Goal: Register for event/course

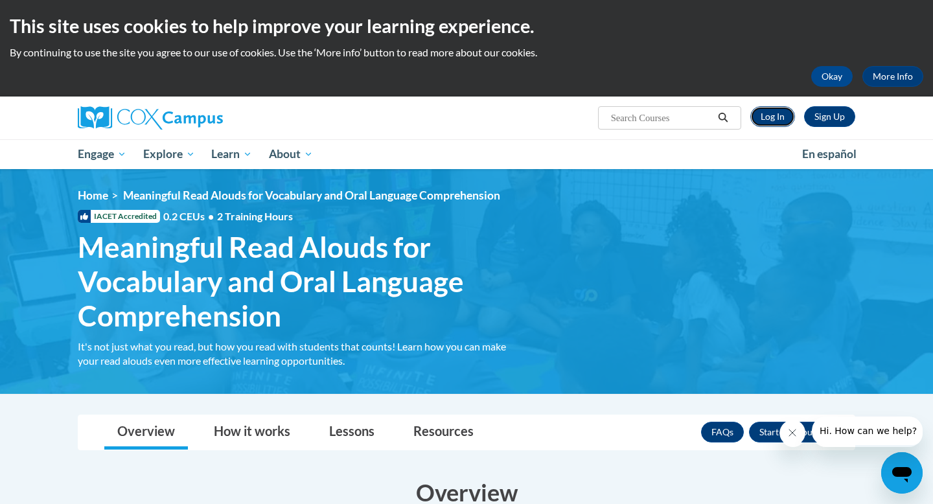
click at [778, 119] on link "Log In" at bounding box center [772, 116] width 45 height 21
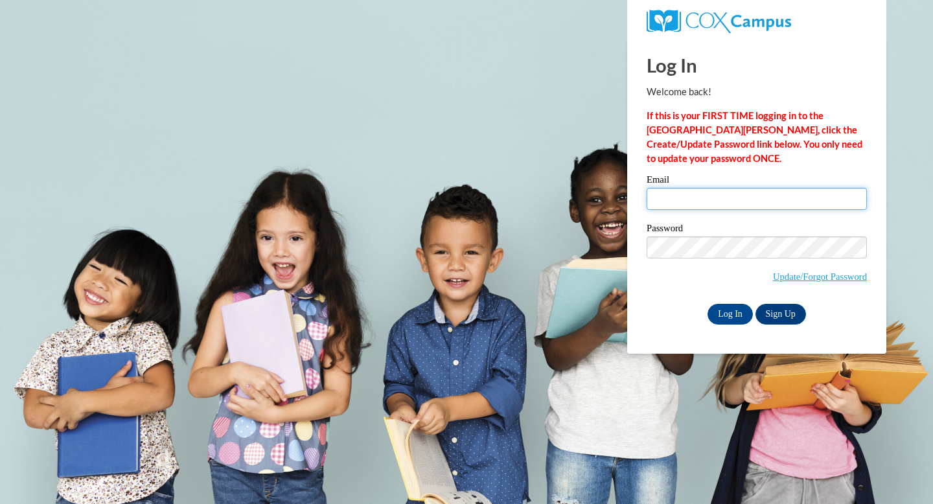
click at [679, 202] on input "Email" at bounding box center [756, 199] width 220 height 22
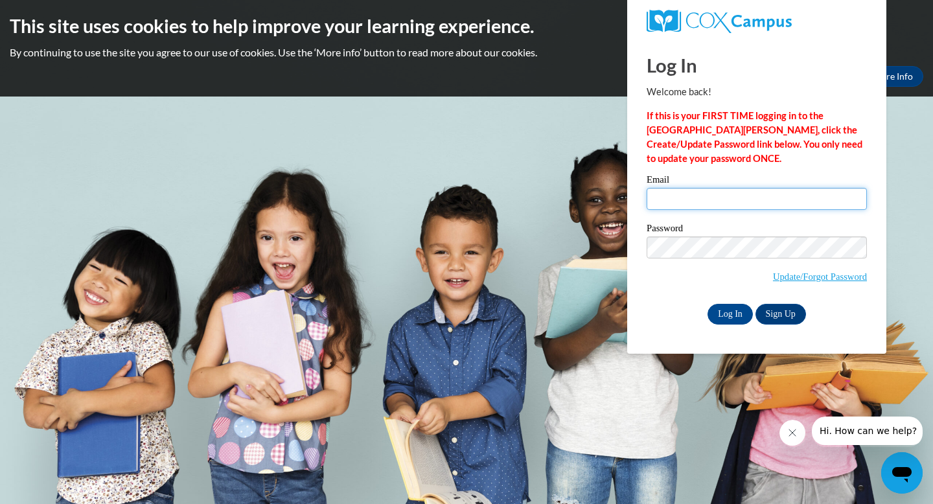
type input "jacos8682@ung.edu"
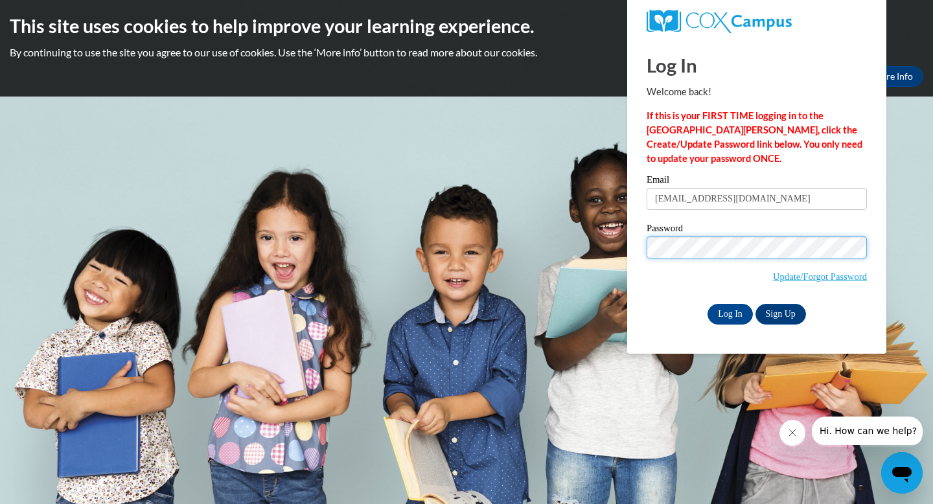
click at [707, 304] on input "Log In" at bounding box center [729, 314] width 45 height 21
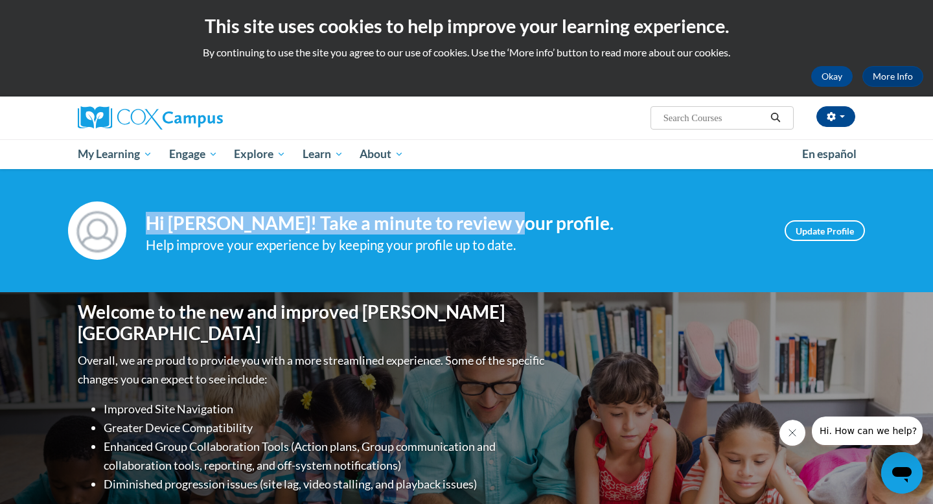
drag, startPoint x: 499, startPoint y: 203, endPoint x: 491, endPoint y: 212, distance: 11.5
click at [493, 214] on div "Your profile Hi Janeth Acosta-Chavez! Take a minute to review your profile. Hel…" at bounding box center [466, 230] width 816 height 58
click at [491, 212] on h4 "Hi Janeth Acosta-Chavez! Take a minute to review your profile." at bounding box center [455, 223] width 619 height 22
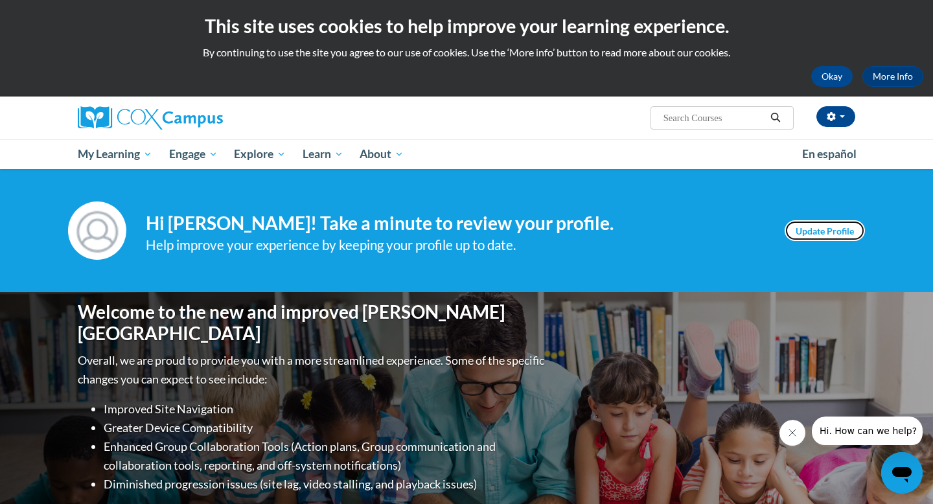
click at [806, 234] on link "Update Profile" at bounding box center [824, 230] width 80 height 21
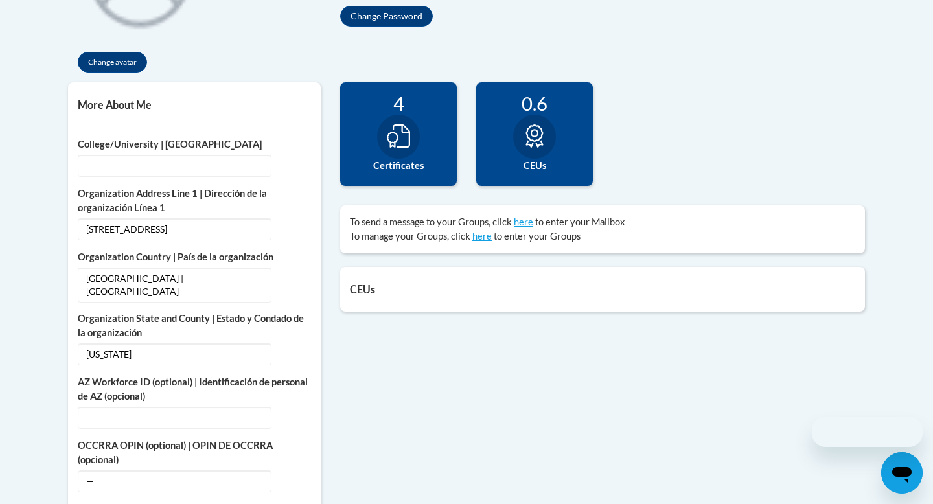
scroll to position [405, 0]
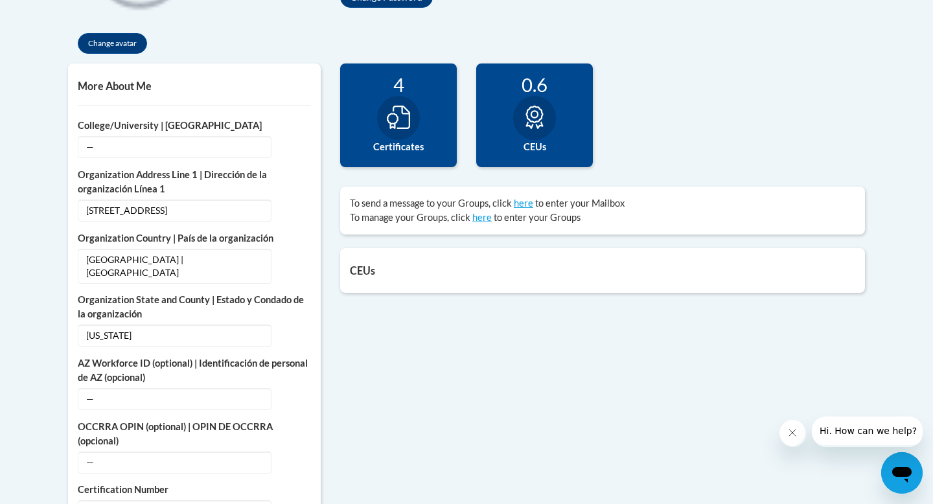
click at [396, 126] on icon at bounding box center [398, 117] width 23 height 23
click at [395, 91] on div "4" at bounding box center [398, 84] width 97 height 23
drag, startPoint x: 395, startPoint y: 91, endPoint x: 415, endPoint y: 100, distance: 22.0
click at [415, 100] on div "4 Certificates" at bounding box center [398, 115] width 117 height 104
click at [406, 121] on icon at bounding box center [398, 117] width 23 height 23
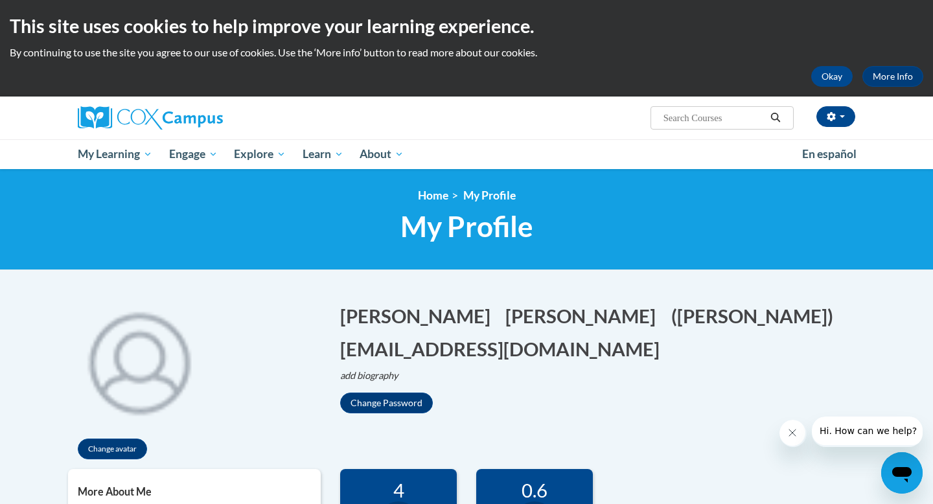
scroll to position [5, 0]
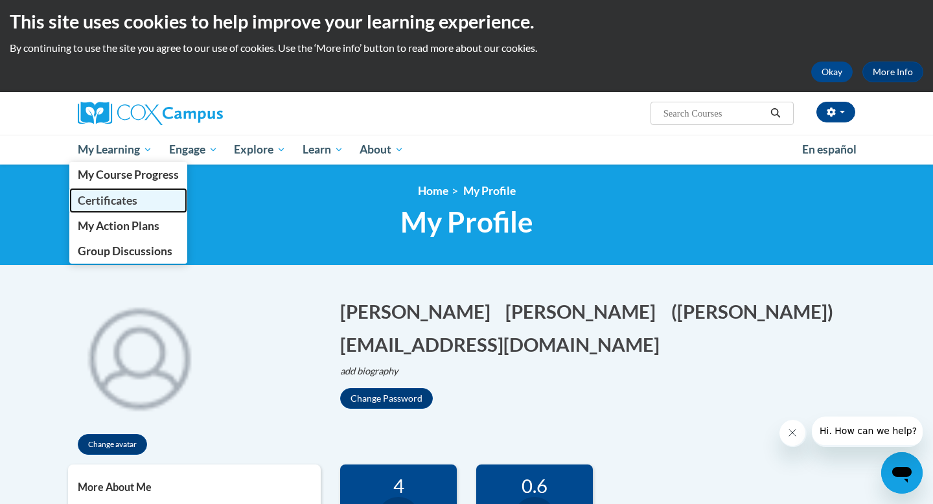
click at [120, 199] on span "Certificates" at bounding box center [108, 201] width 60 height 14
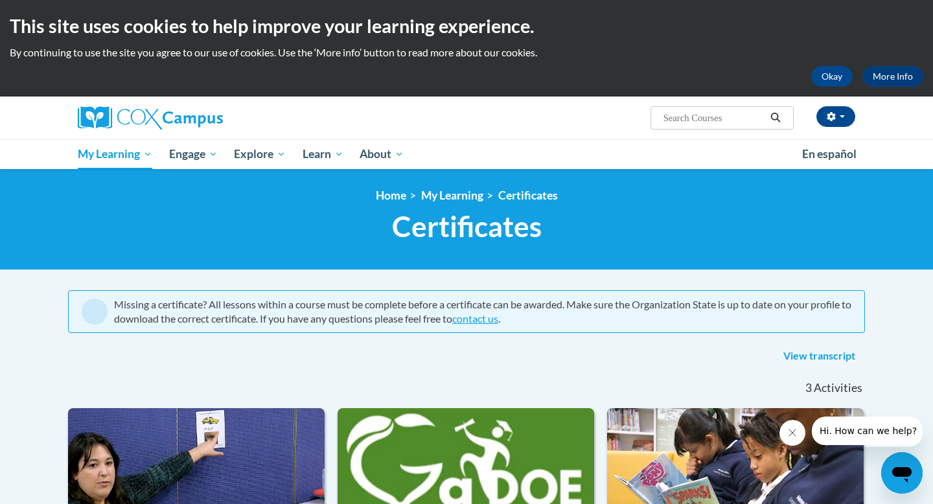
click at [723, 127] on span "Search Search..." at bounding box center [721, 117] width 143 height 23
click at [716, 120] on input "Search..." at bounding box center [714, 118] width 104 height 16
type input "meaningful read-alouds"
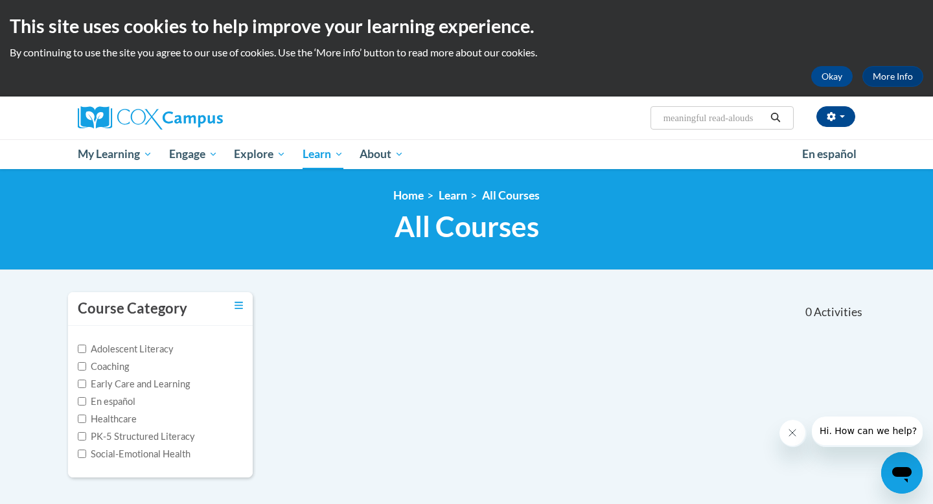
click at [736, 124] on input "meaningful read-alouds" at bounding box center [714, 118] width 104 height 16
type input "vocabulary and oral"
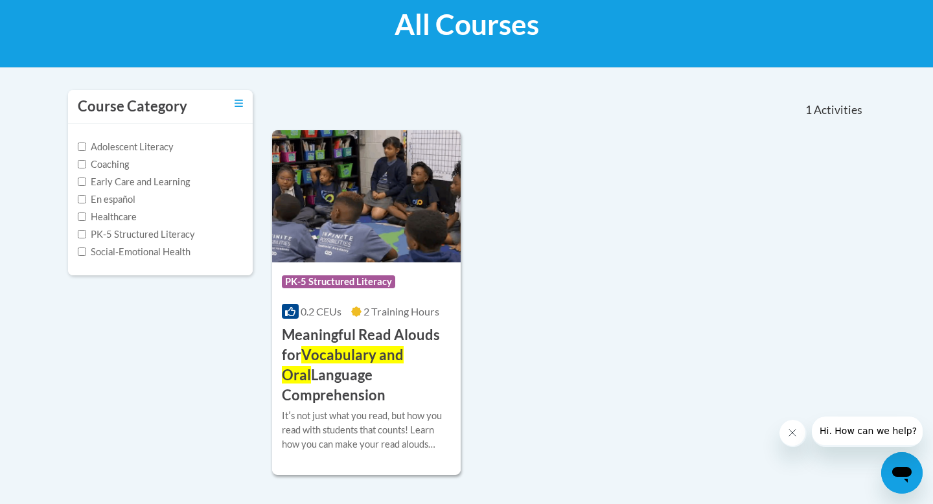
scroll to position [386, 0]
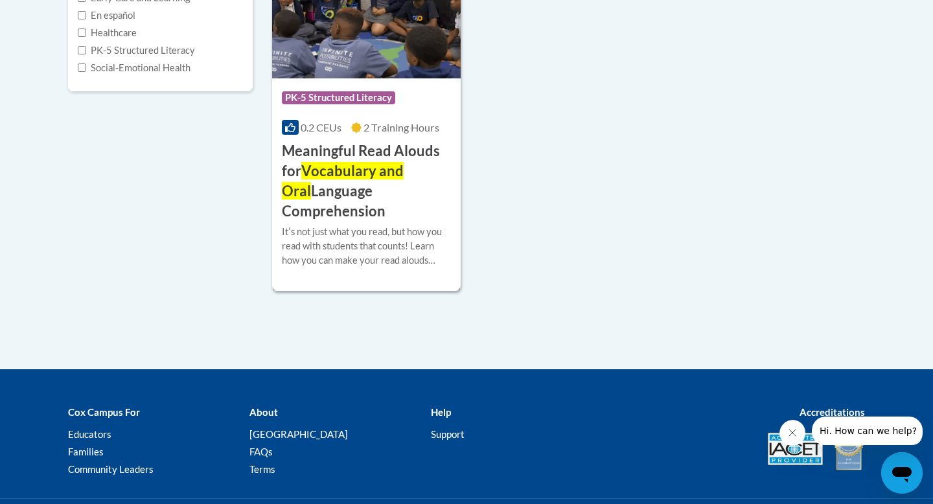
click at [380, 164] on span "Vocabulary and Oral" at bounding box center [343, 181] width 122 height 38
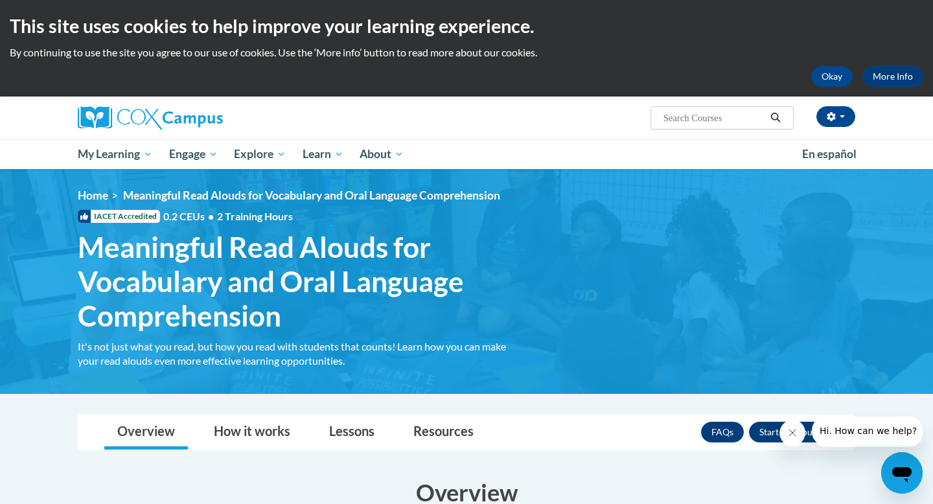
click at [572, 297] on div "<en>My Learning</en><fr>New fr_My Learning</fr><it>New it_My Learning</it><de>N…" at bounding box center [466, 280] width 816 height 185
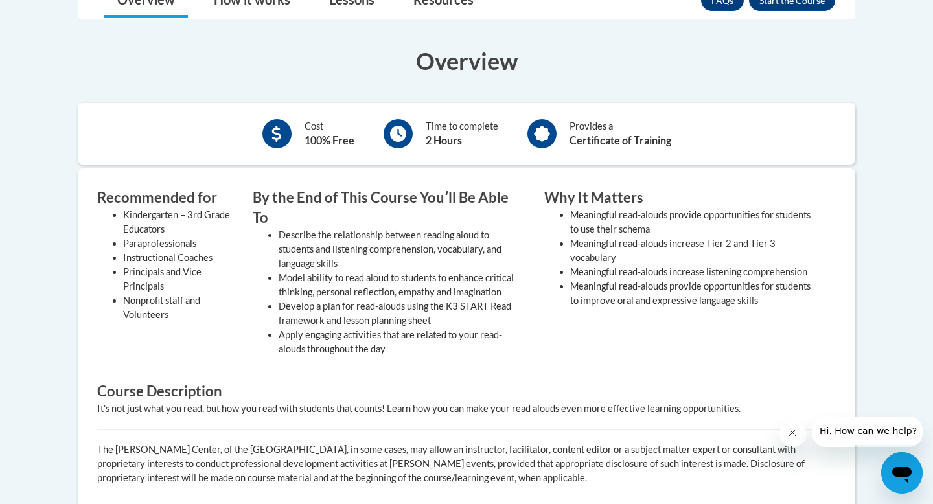
scroll to position [449, 0]
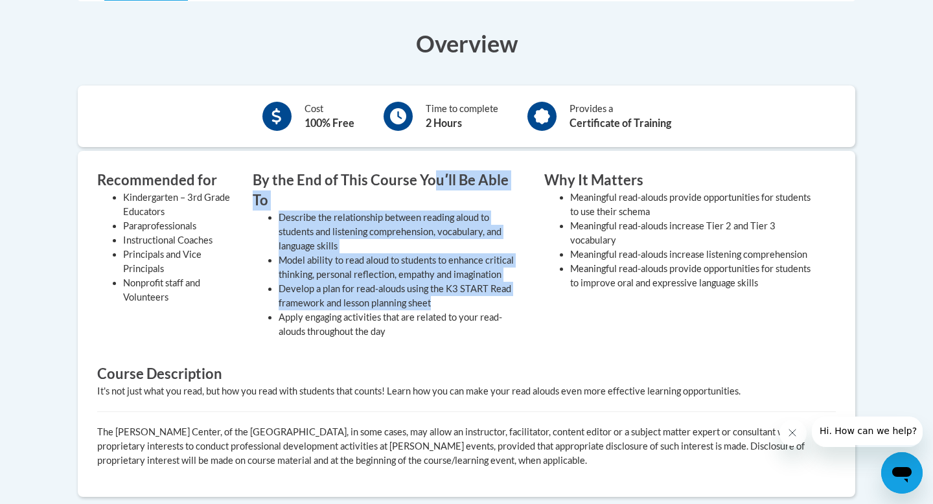
drag, startPoint x: 436, startPoint y: 176, endPoint x: 466, endPoint y: 284, distance: 111.6
click at [466, 284] on div "By the End of This Course Youʹll Be Able To Describe the relationship between r…" at bounding box center [388, 257] width 291 height 175
click at [466, 284] on li "Develop a plan for read-alouds using the K3 START Read framework and lesson pla…" at bounding box center [401, 296] width 246 height 28
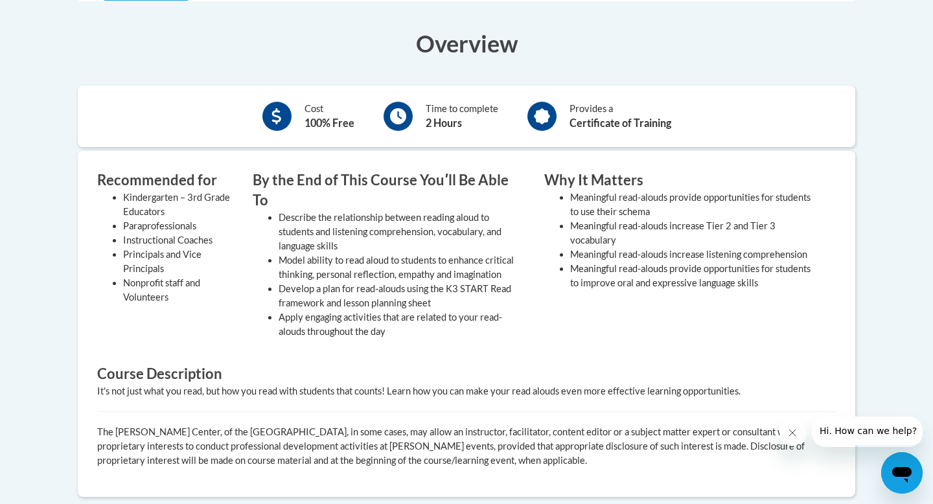
scroll to position [418, 0]
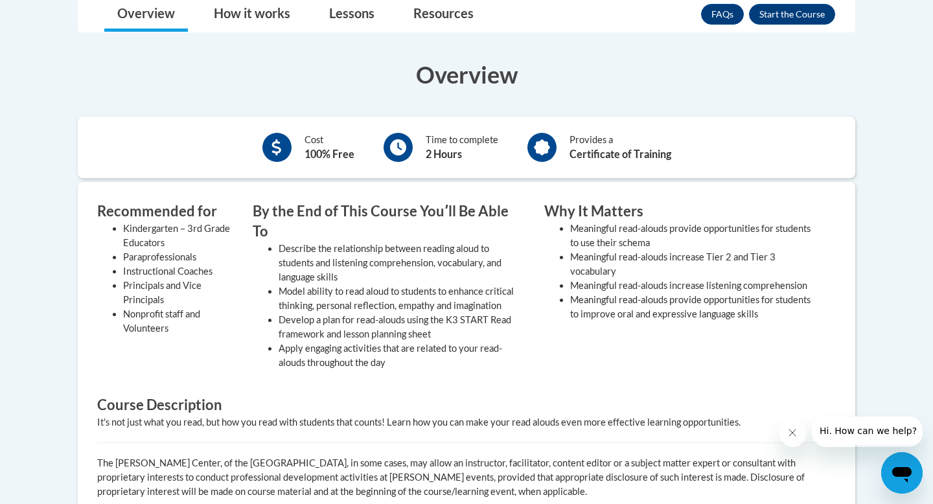
click at [369, 210] on h3 "By the End of This Course Youʹll Be Able To" at bounding box center [389, 221] width 272 height 40
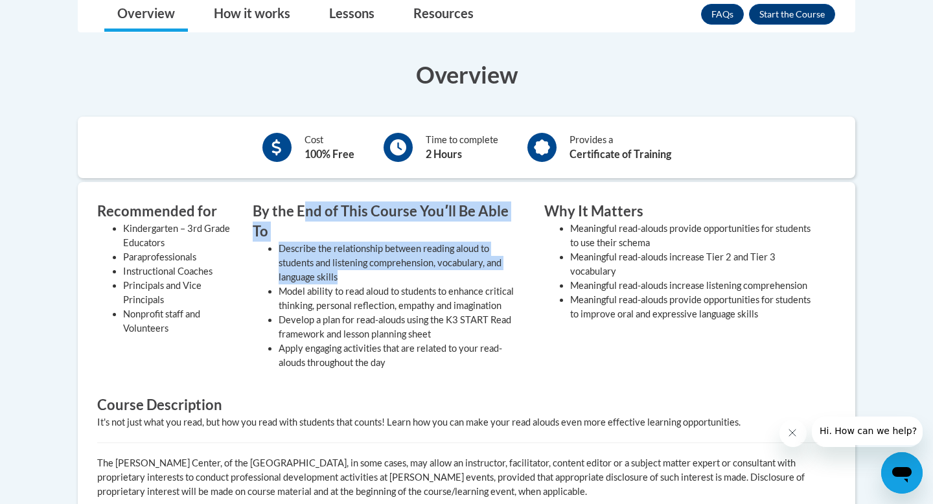
drag, startPoint x: 308, startPoint y: 218, endPoint x: 373, endPoint y: 249, distance: 72.7
click at [373, 249] on div "By the End of This Course Youʹll Be Able To Describe the relationship between r…" at bounding box center [388, 288] width 291 height 175
click at [373, 249] on li "Describe the relationship between reading aloud to students and listening compr…" at bounding box center [401, 263] width 246 height 43
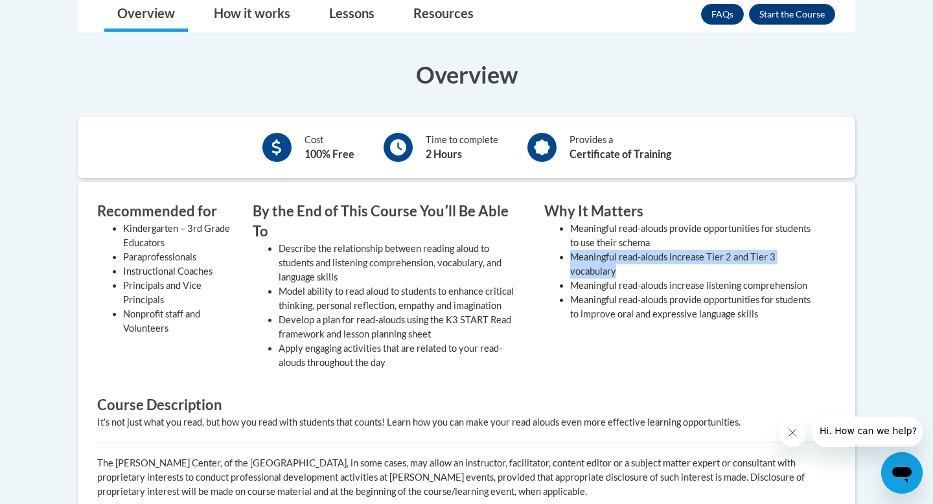
drag, startPoint x: 573, startPoint y: 256, endPoint x: 673, endPoint y: 275, distance: 101.5
click at [673, 275] on li "Meaningful read-alouds increase Tier 2 and Tier 3 vocabulary" at bounding box center [693, 264] width 246 height 28
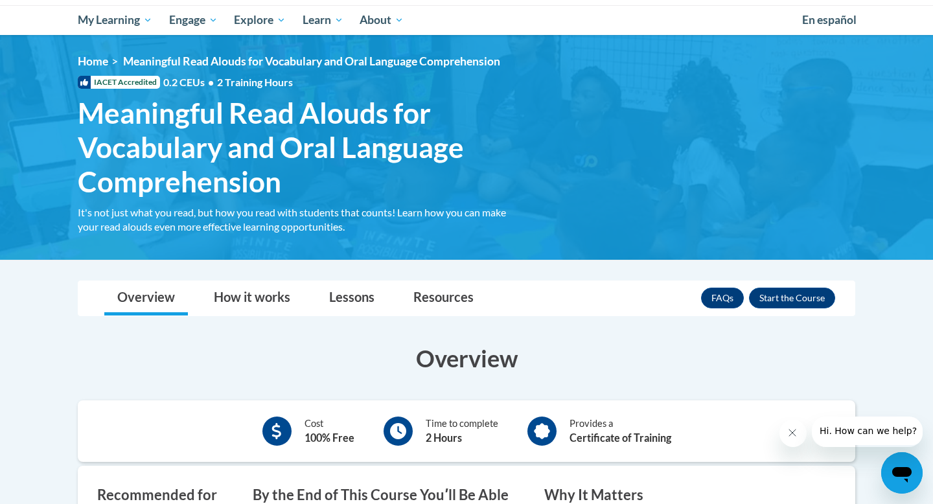
scroll to position [117, 0]
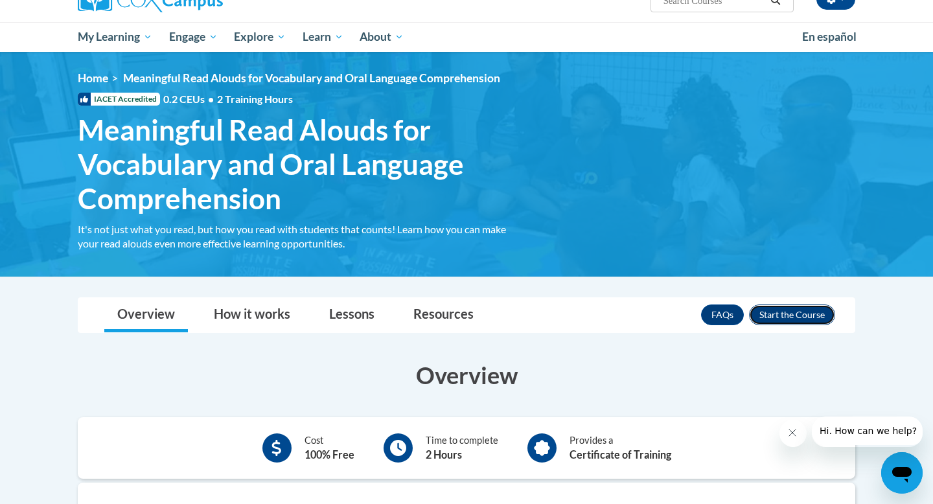
click at [799, 310] on button "Enroll" at bounding box center [792, 314] width 86 height 21
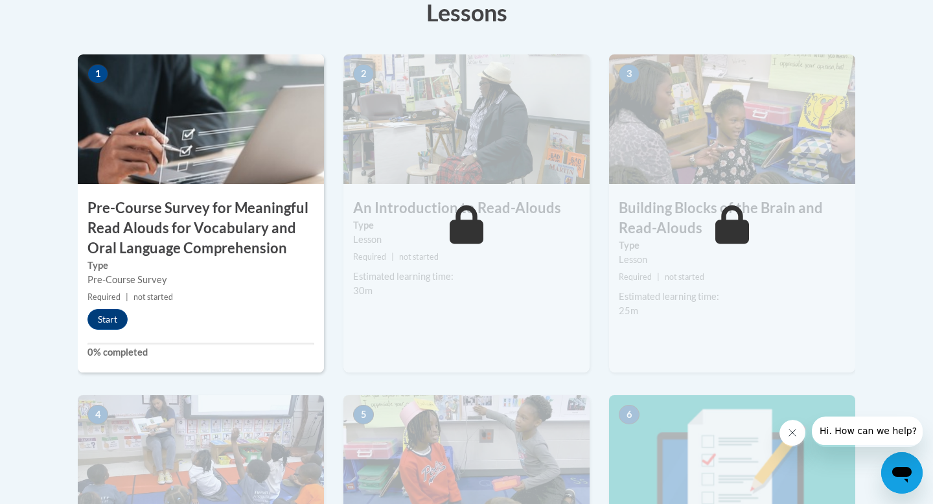
scroll to position [344, 0]
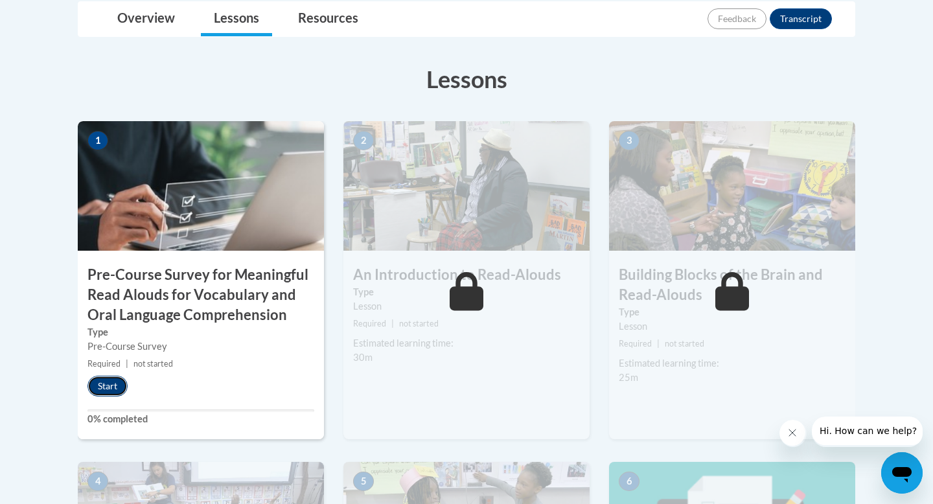
click at [103, 383] on button "Start" at bounding box center [107, 386] width 40 height 21
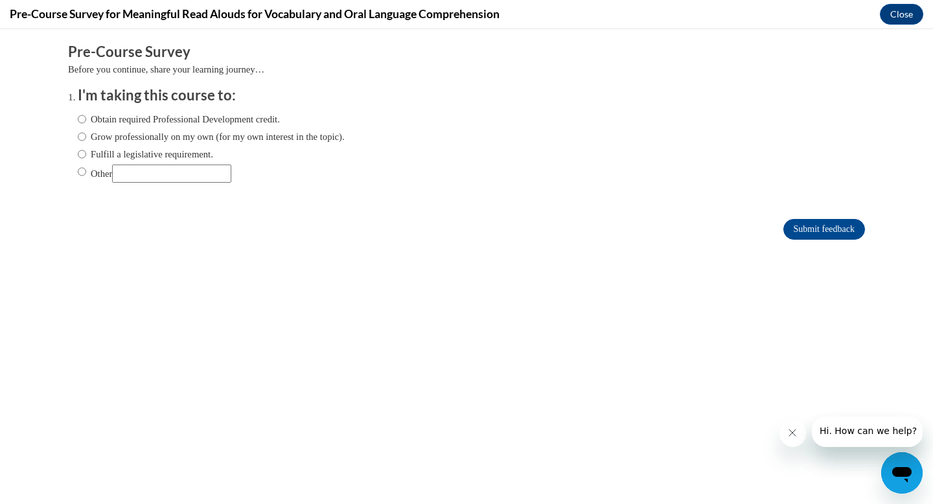
scroll to position [0, 0]
click at [132, 122] on label "Obtain required Professional Development credit." at bounding box center [179, 119] width 202 height 14
click at [86, 122] on input "Obtain required Professional Development credit." at bounding box center [82, 119] width 8 height 14
radio input "true"
click at [831, 231] on input "Submit feedback" at bounding box center [824, 229] width 82 height 21
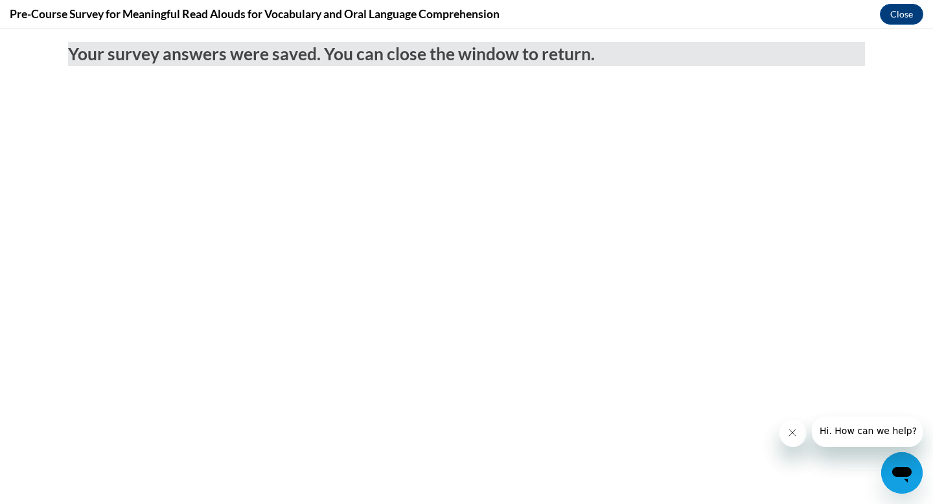
drag, startPoint x: 885, startPoint y: 56, endPoint x: 747, endPoint y: 210, distance: 206.9
click at [787, 432] on icon "Close message from company" at bounding box center [791, 432] width 10 height 10
click at [80, 50] on span "Your survey answers were saved. You can close the window to return." at bounding box center [331, 53] width 527 height 21
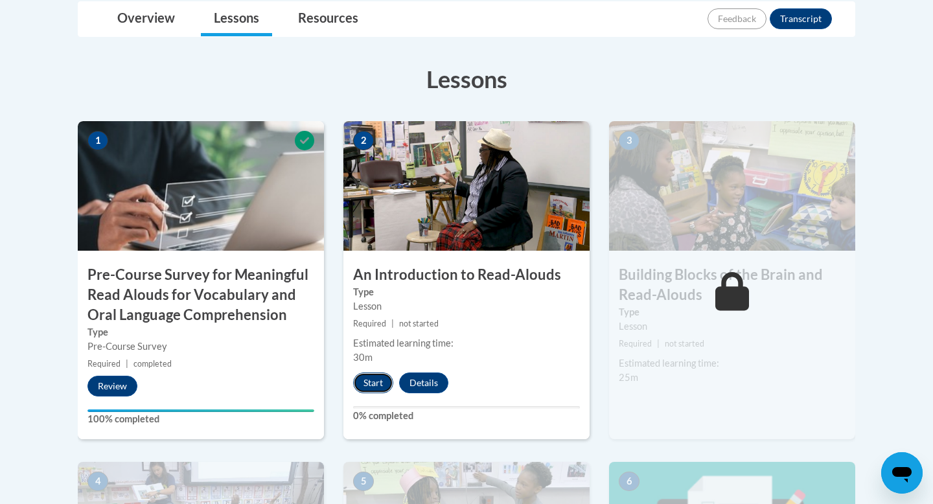
click at [380, 384] on button "Start" at bounding box center [373, 382] width 40 height 21
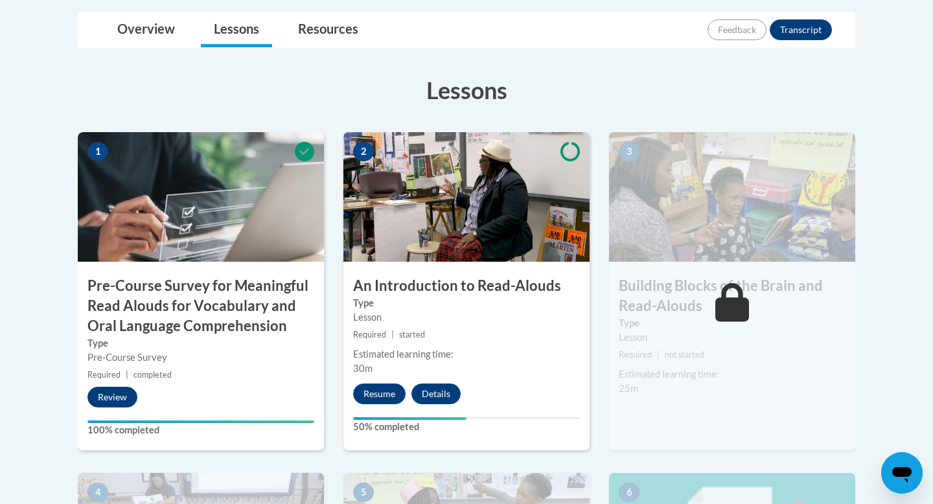
scroll to position [352, 0]
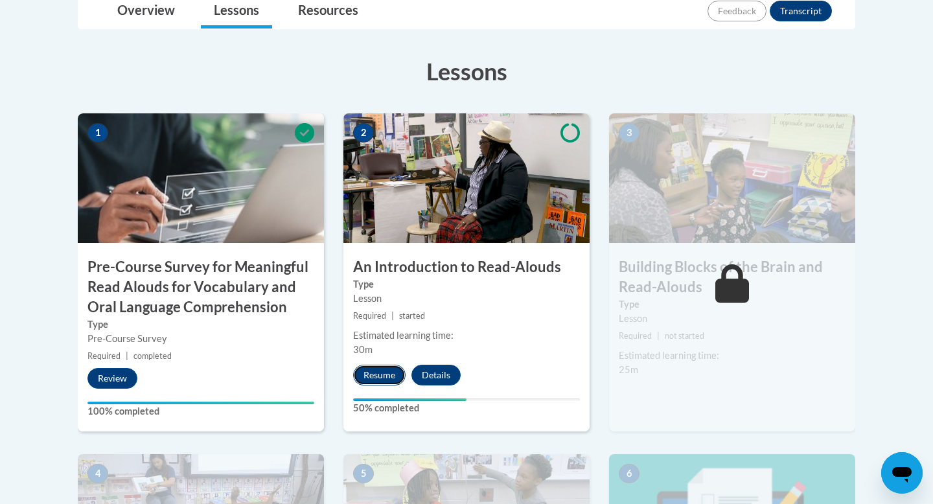
click at [388, 375] on button "Resume" at bounding box center [379, 375] width 52 height 21
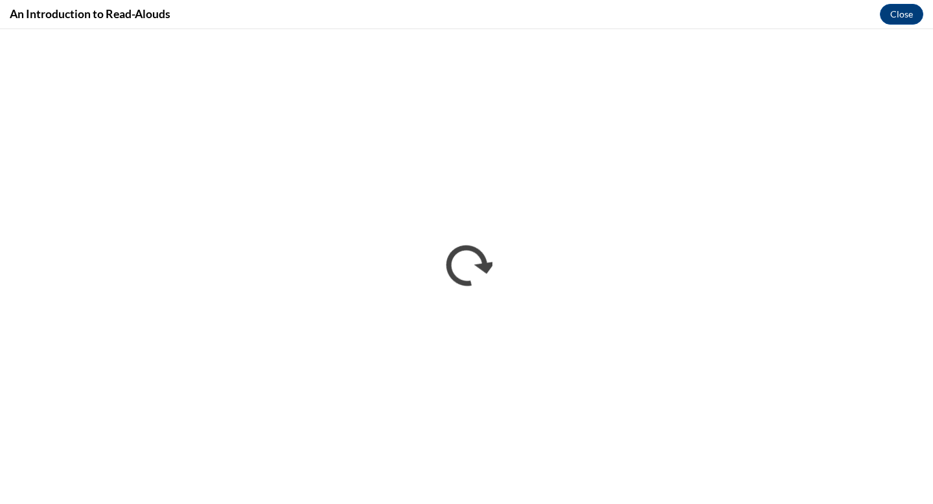
scroll to position [0, 0]
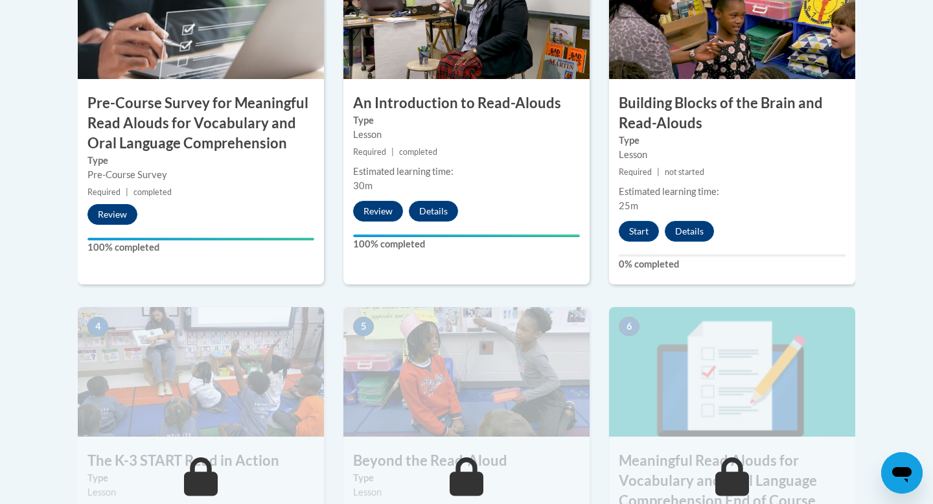
scroll to position [344, 0]
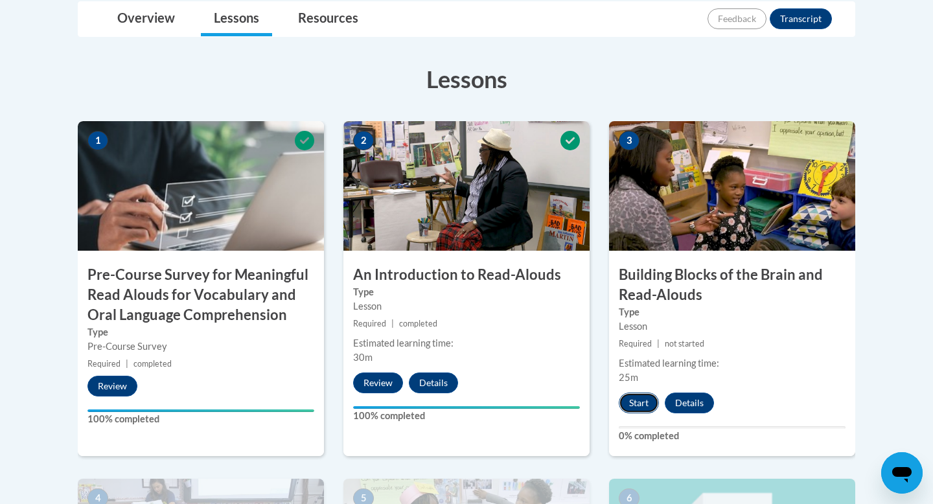
click at [640, 400] on button "Start" at bounding box center [639, 402] width 40 height 21
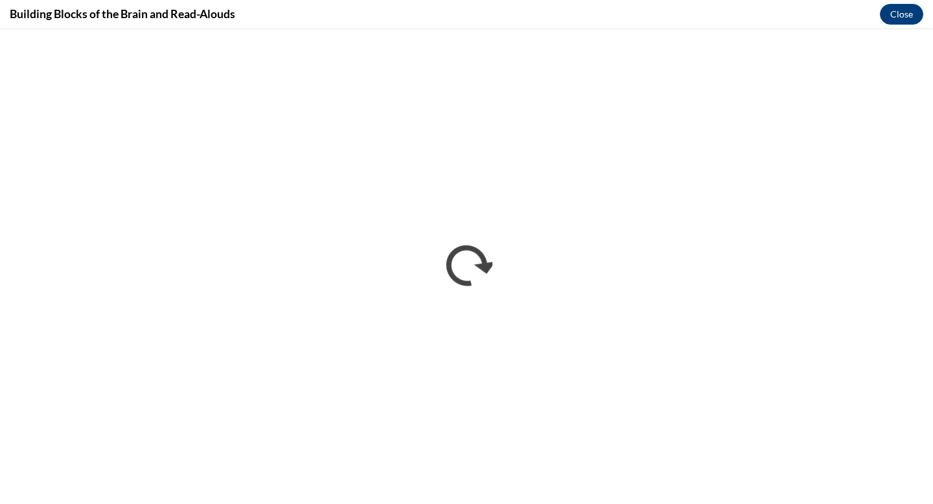
scroll to position [0, 0]
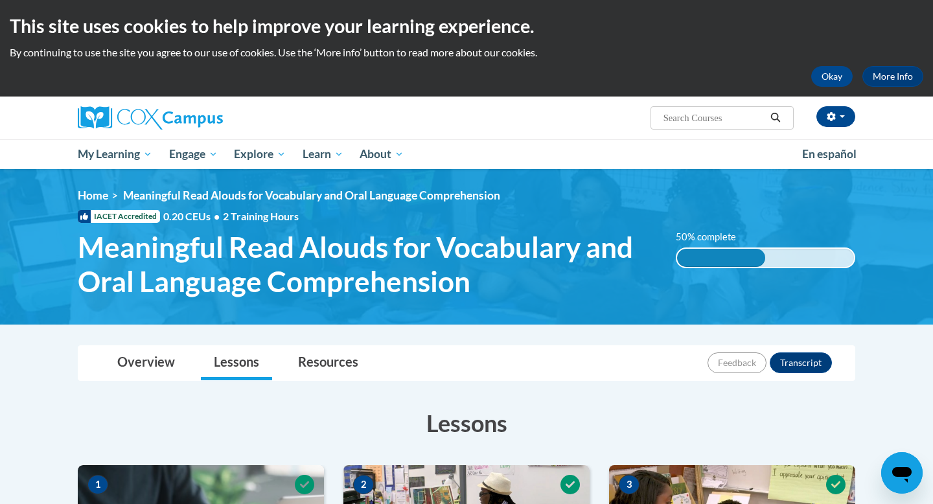
scroll to position [164, 0]
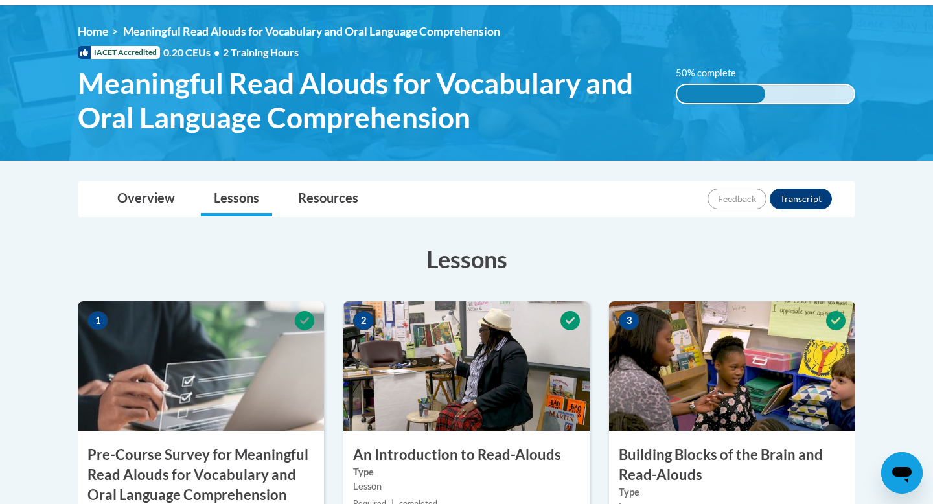
drag, startPoint x: 687, startPoint y: 91, endPoint x: 720, endPoint y: 91, distance: 33.0
click at [720, 91] on div "50% complete" at bounding box center [721, 94] width 89 height 18
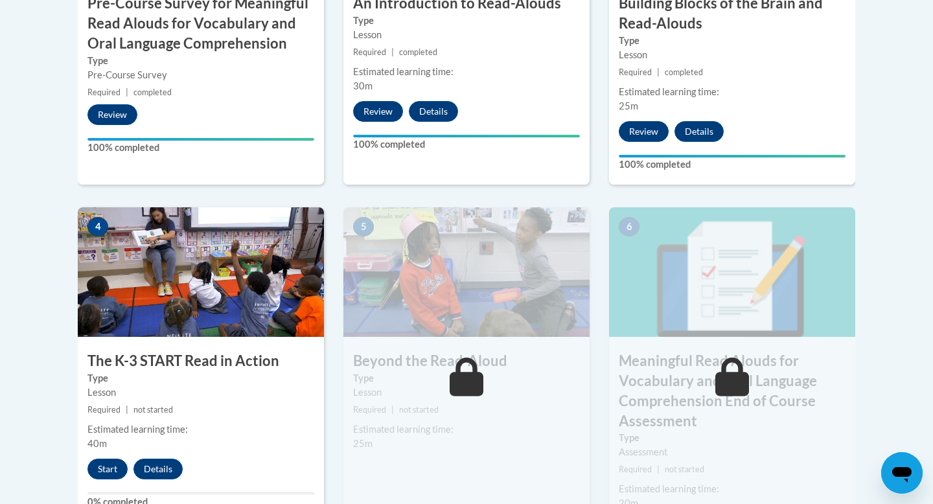
scroll to position [304, 0]
